Goal: Find specific page/section: Find specific page/section

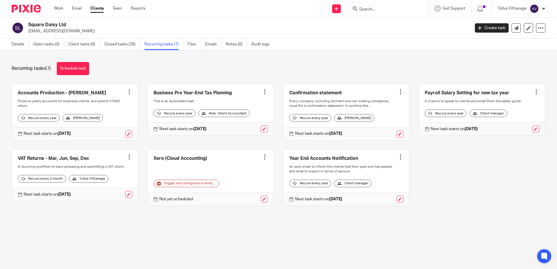
click at [379, 12] on input "Search" at bounding box center [384, 9] width 52 height 5
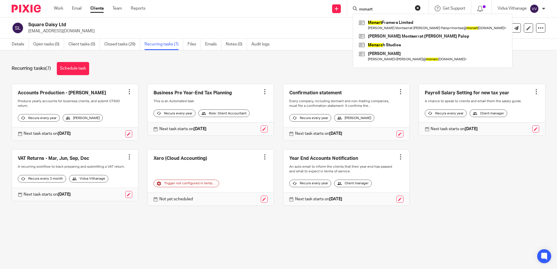
type input "monart"
click button "submit" at bounding box center [0, 0] width 0 height 0
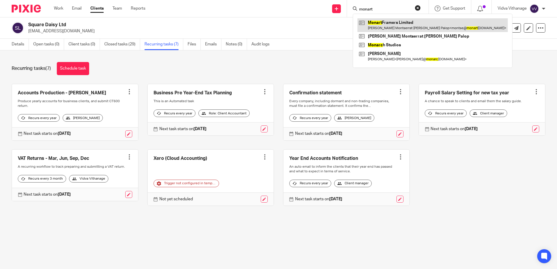
click at [382, 26] on link at bounding box center [432, 24] width 150 height 13
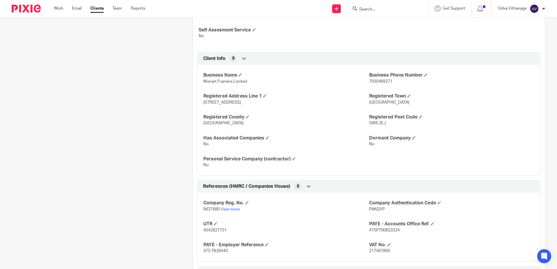
scroll to position [247, 0]
click at [227, 207] on p "9637680 View more" at bounding box center [285, 210] width 165 height 6
click at [228, 209] on link "View more" at bounding box center [229, 210] width 19 height 4
